Goal: Navigation & Orientation: Find specific page/section

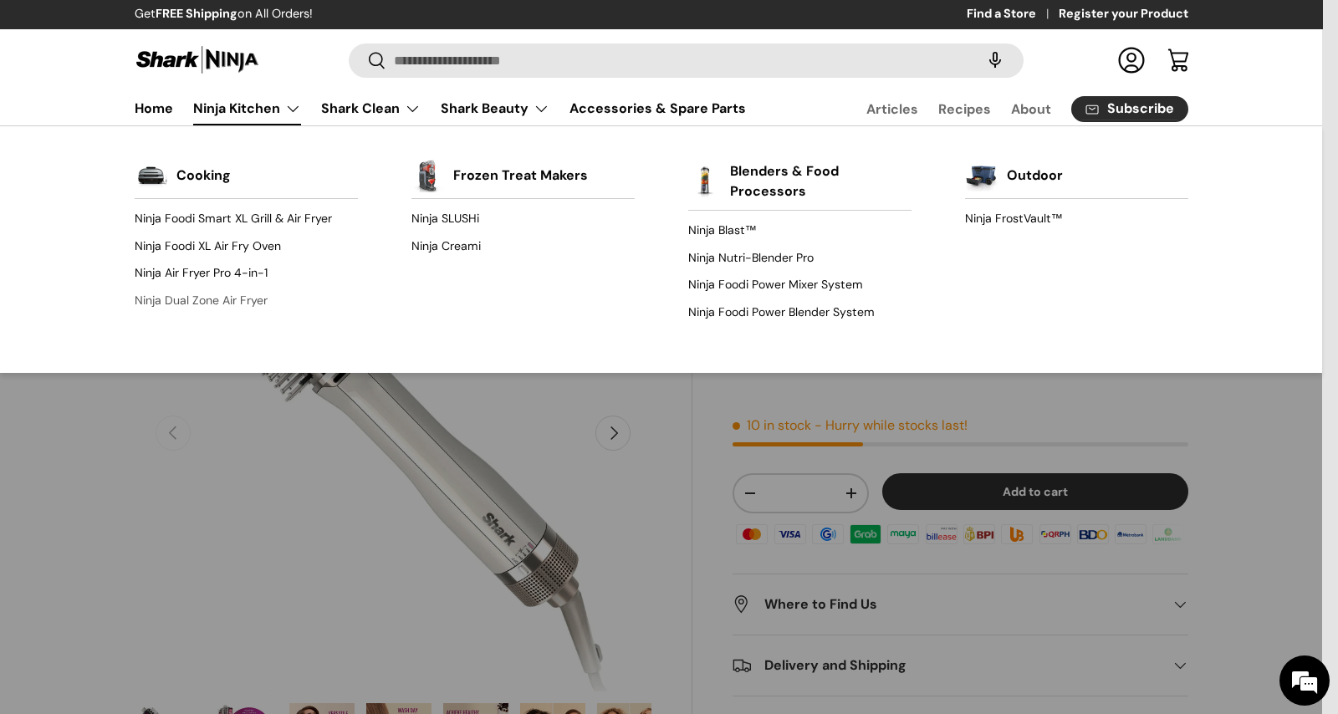
click at [218, 303] on link "Ninja Dual Zone Air Fryer" at bounding box center [246, 300] width 223 height 27
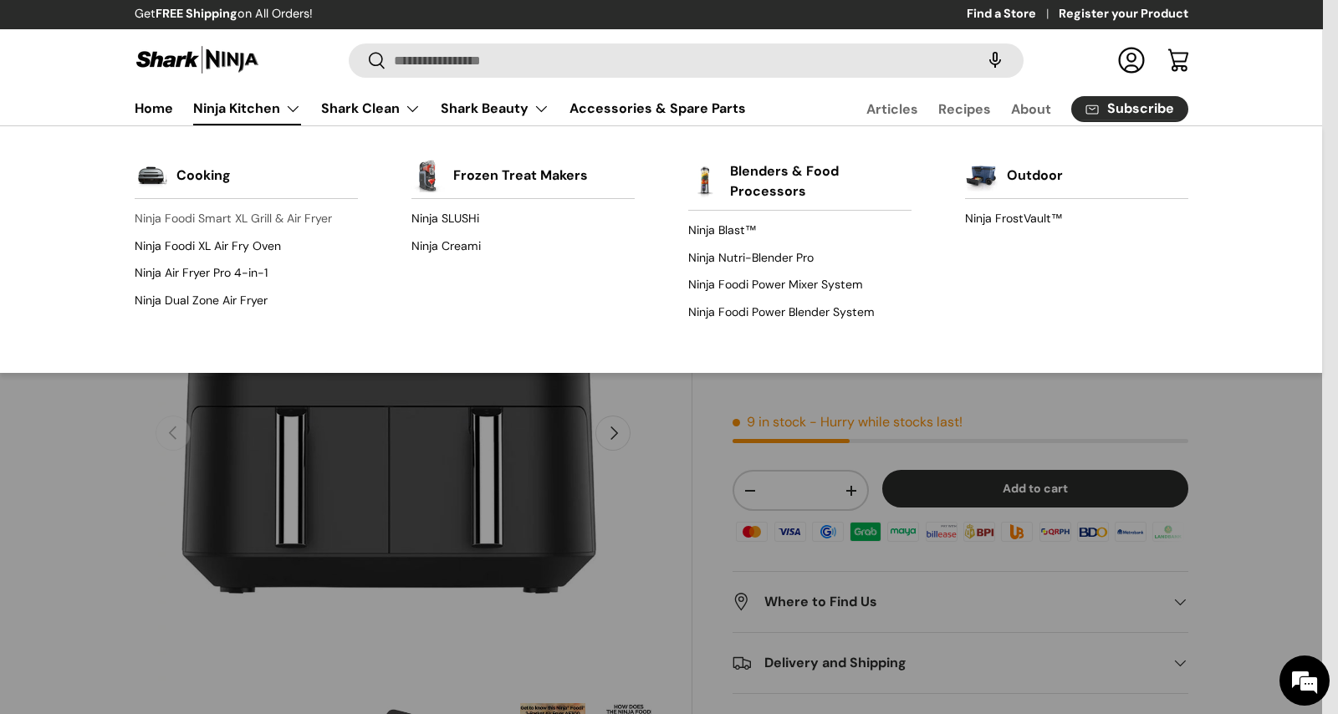
click at [205, 216] on link "Ninja Foodi Smart XL Grill & Air Fryer" at bounding box center [246, 219] width 223 height 27
